Goal: Find specific page/section: Find specific page/section

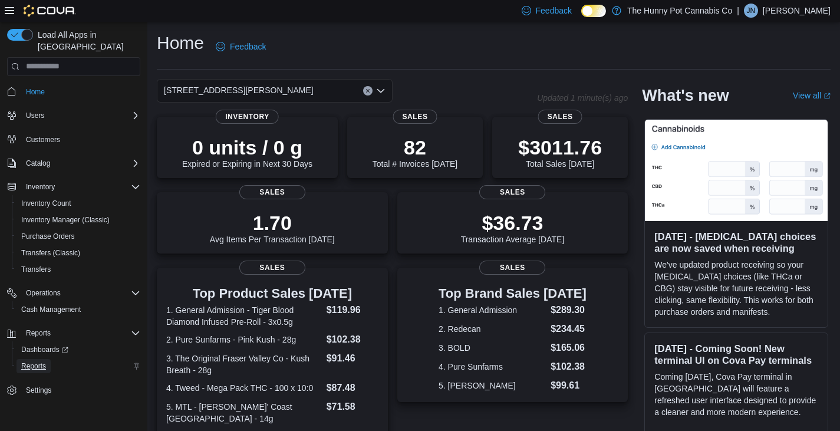
click at [40, 361] on span "Reports" at bounding box center [33, 365] width 25 height 9
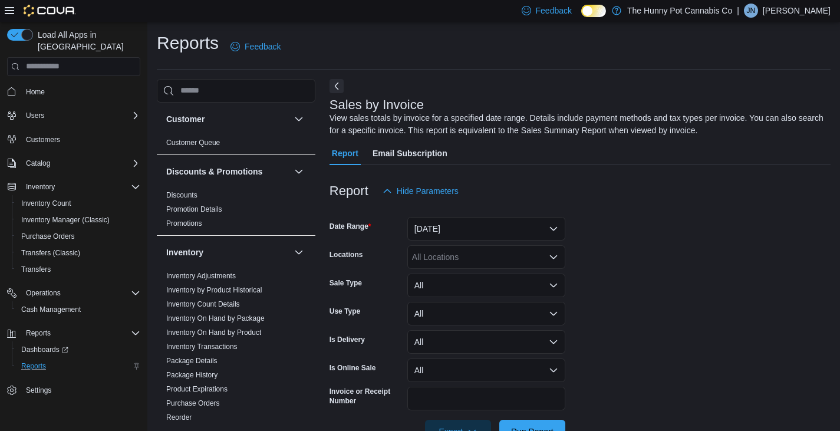
scroll to position [35, 0]
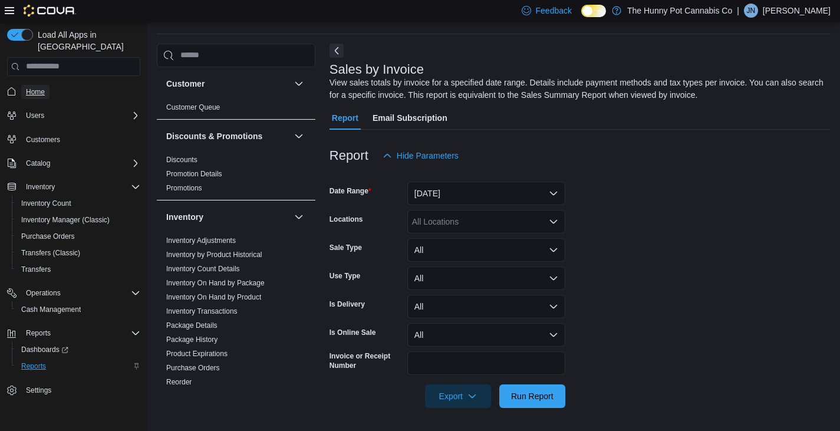
click at [38, 87] on span "Home" at bounding box center [35, 91] width 19 height 9
